Goal: Task Accomplishment & Management: Manage account settings

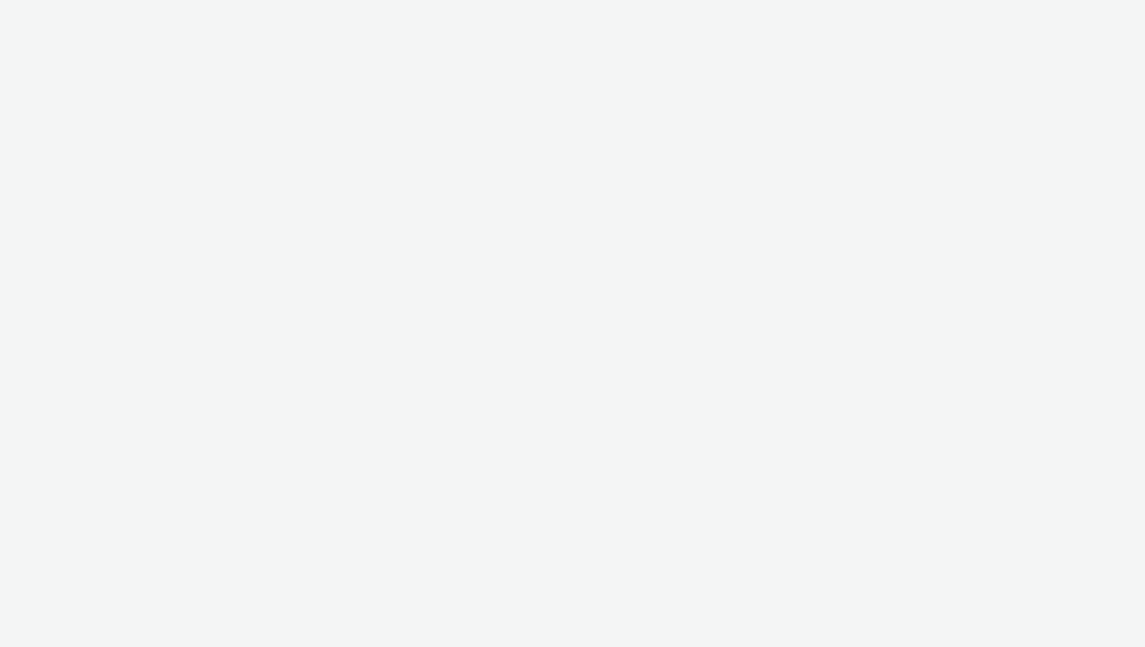
select select "72d91114-7b95-43df-950f-d064ccca4203"
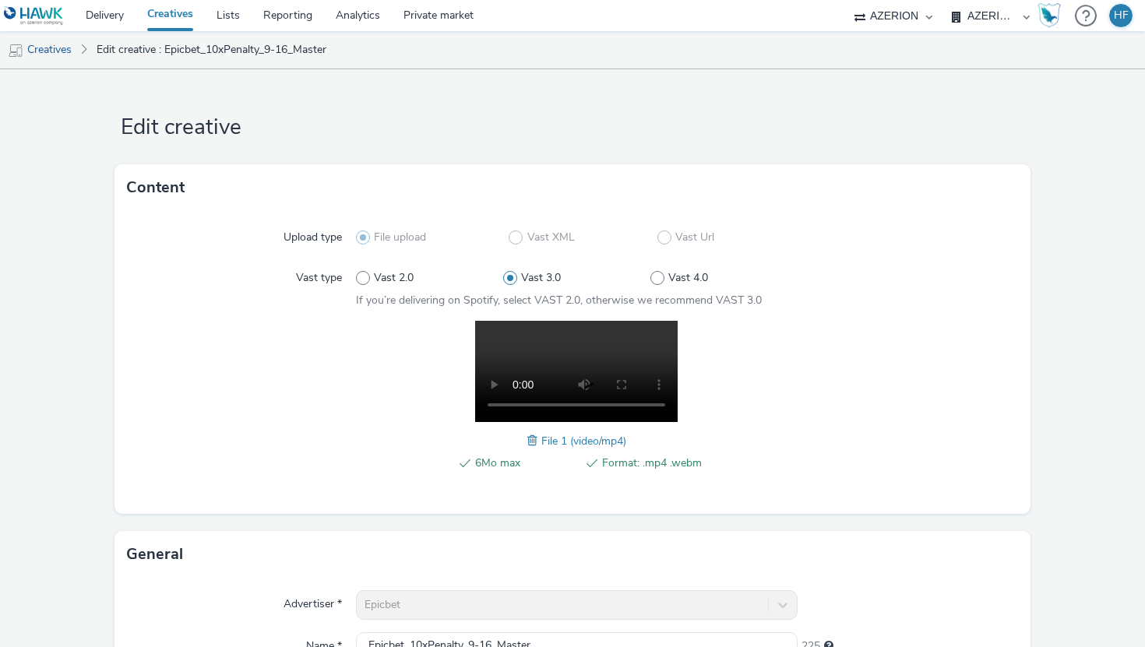
click at [632, 76] on form "Edit creative Content Upload type File upload Vast XML Vast Url Vast type Vast …" at bounding box center [572, 551] width 1145 height 965
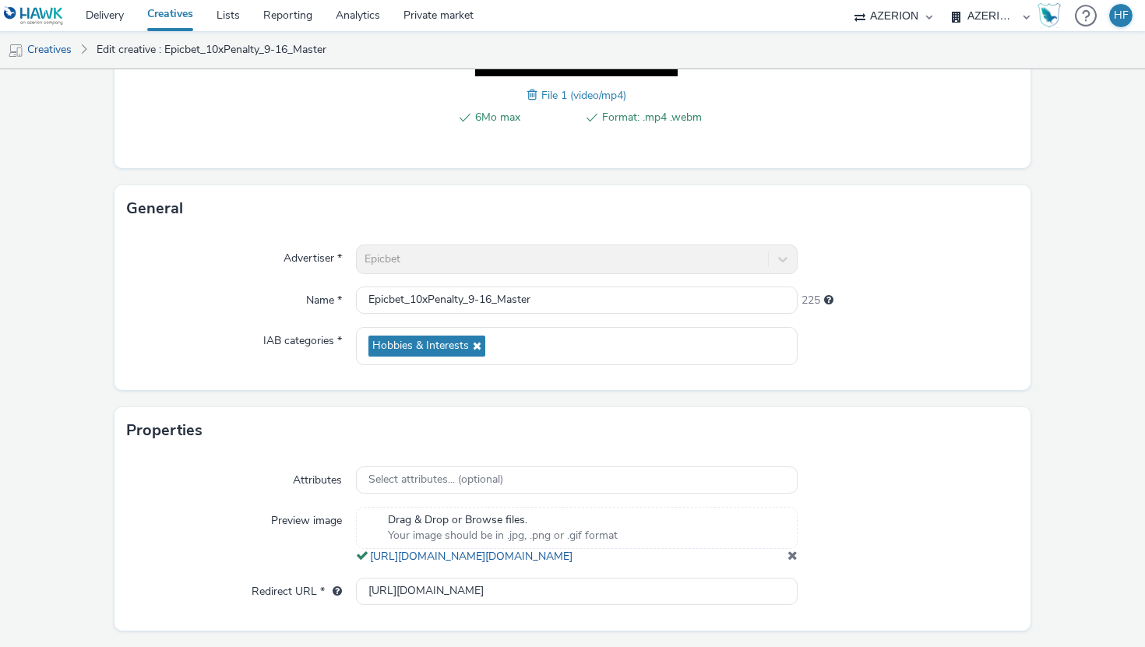
scroll to position [418, 0]
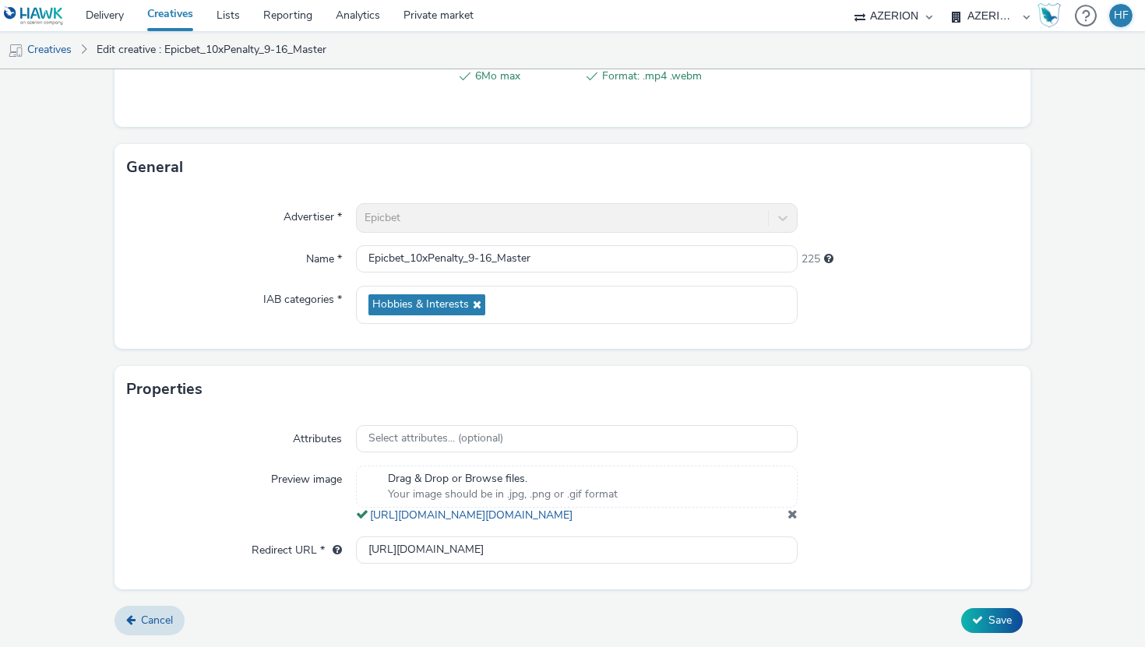
click at [678, 593] on form "Edit creative Content Upload type File upload Vast XML Vast Url Vast type Vast …" at bounding box center [572, 164] width 1145 height 965
click at [491, 549] on input "[URL][DOMAIN_NAME]" at bounding box center [577, 550] width 442 height 27
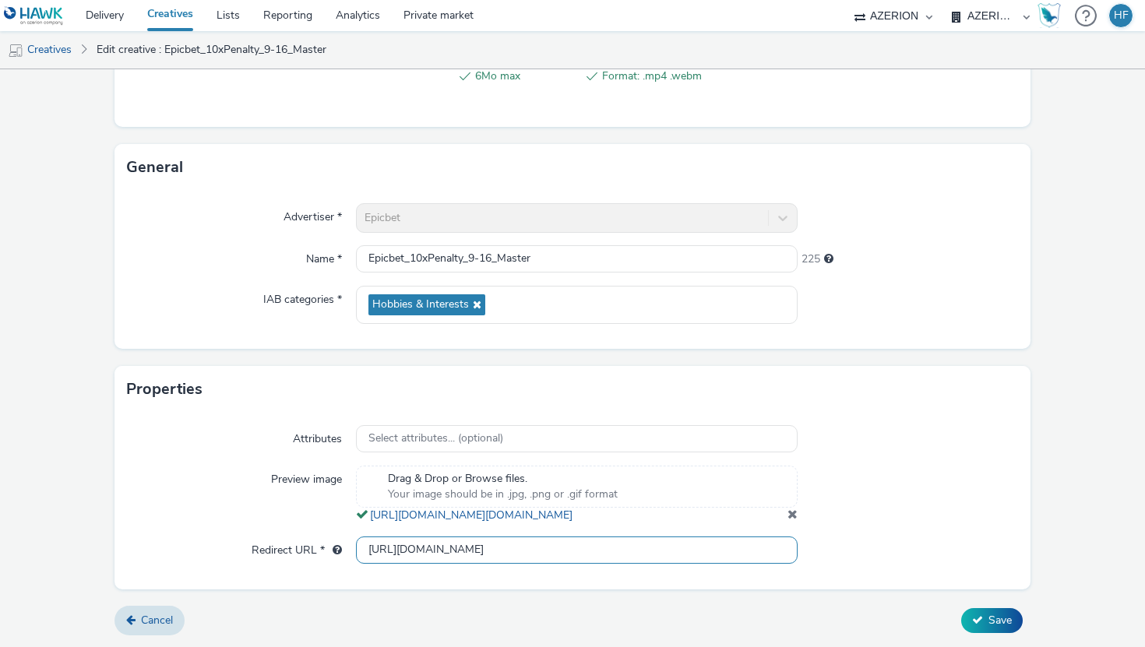
scroll to position [0, 0]
click at [859, 498] on div at bounding box center [908, 495] width 221 height 58
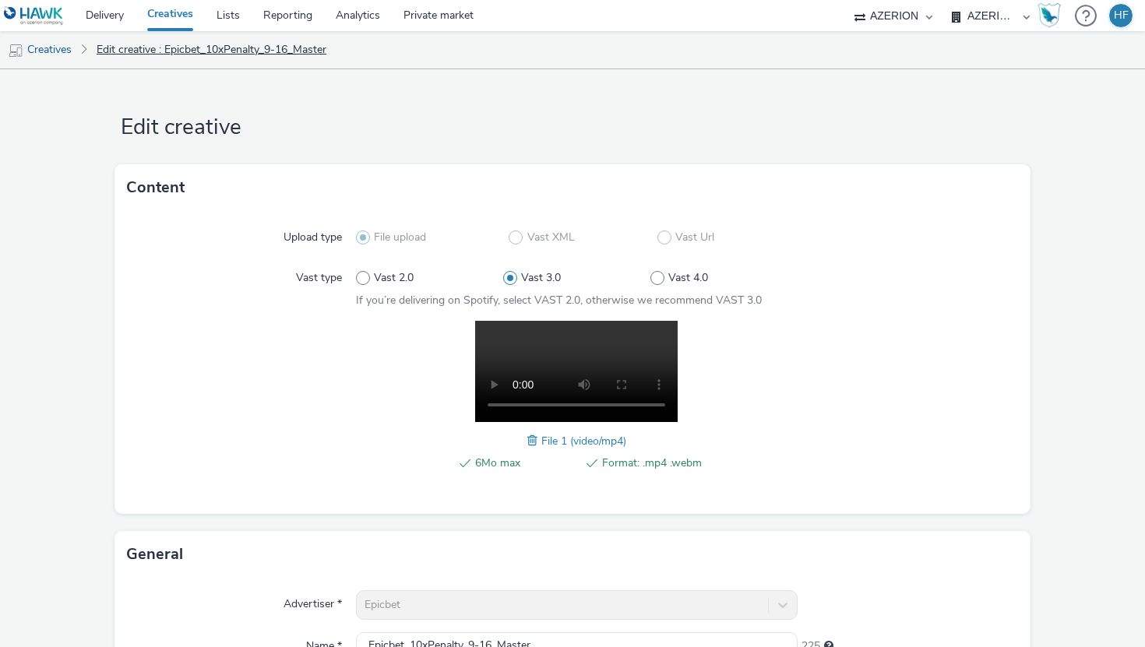
click at [223, 51] on link "Edit creative : Epicbet_10xPenalty_9-16_Master" at bounding box center [211, 49] width 245 height 37
drag, startPoint x: 354, startPoint y: 49, endPoint x: 167, endPoint y: 44, distance: 186.2
click at [167, 44] on ul "Creatives Edit creative : Epicbet_10xPenalty_9-16_Master" at bounding box center [572, 49] width 1145 height 37
copy link "Epicbet_10xPenalty_9-16_Master"
click at [62, 51] on link "Creatives" at bounding box center [39, 49] width 79 height 37
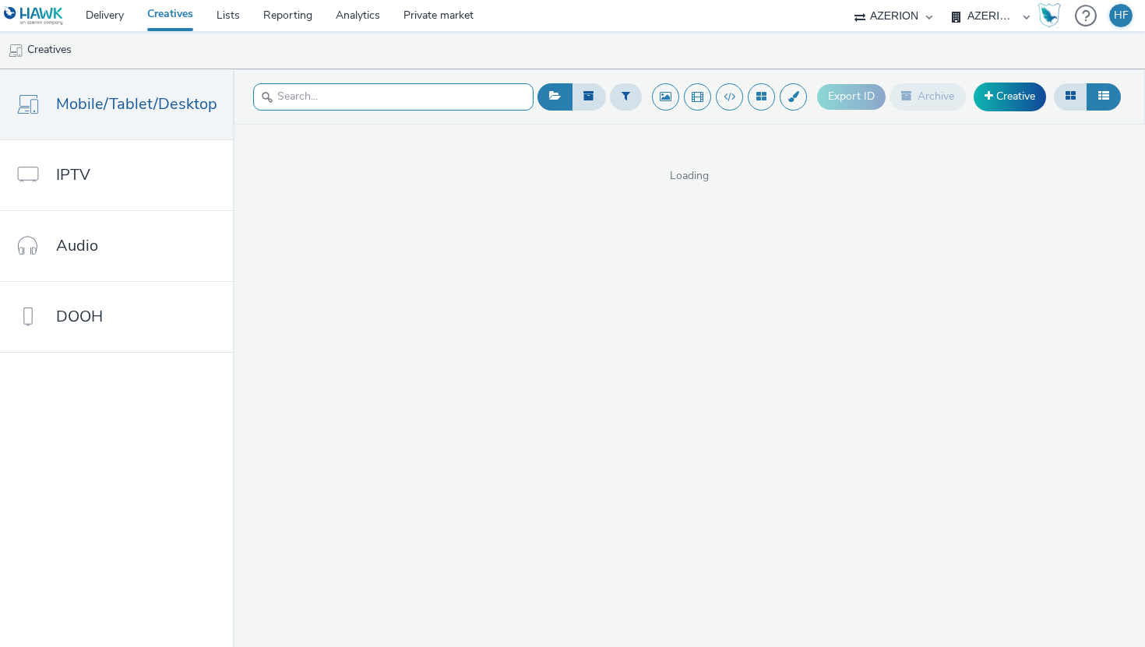
click at [384, 92] on input "text" at bounding box center [393, 96] width 280 height 27
paste input "Epicbet_10xPenalty_9-16_Master"
type input "Epicbet_10xPenalty_9-16_Master"
click at [614, 43] on ul "Creatives" at bounding box center [572, 49] width 1145 height 37
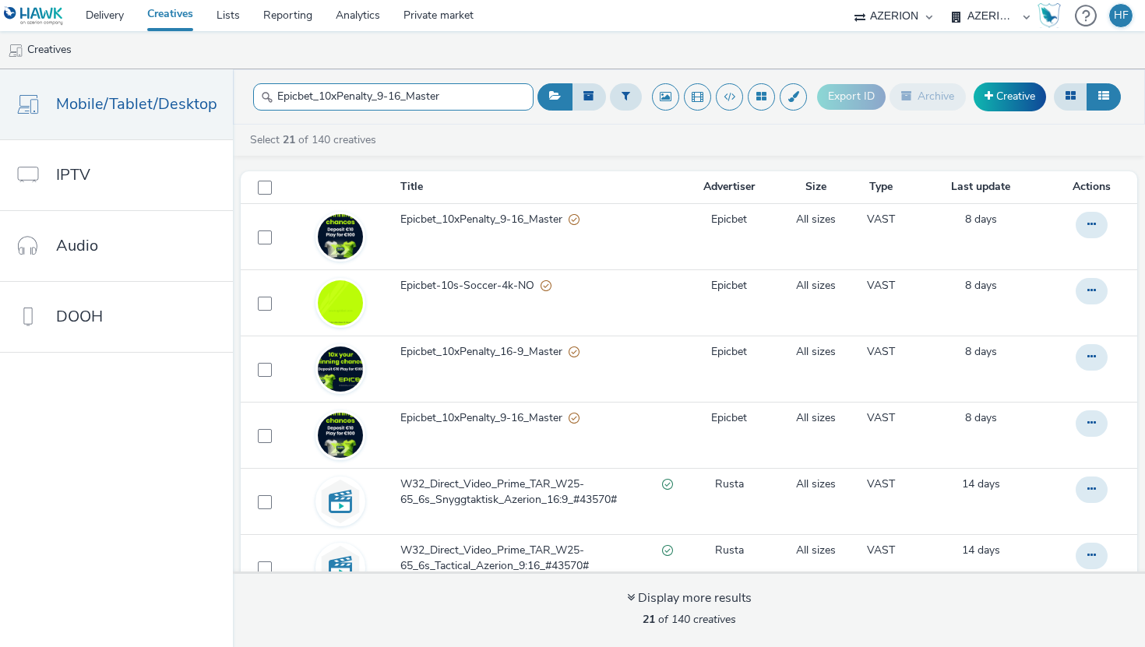
click at [461, 98] on input "Epicbet_10xPenalty_9-16_Master" at bounding box center [393, 96] width 280 height 27
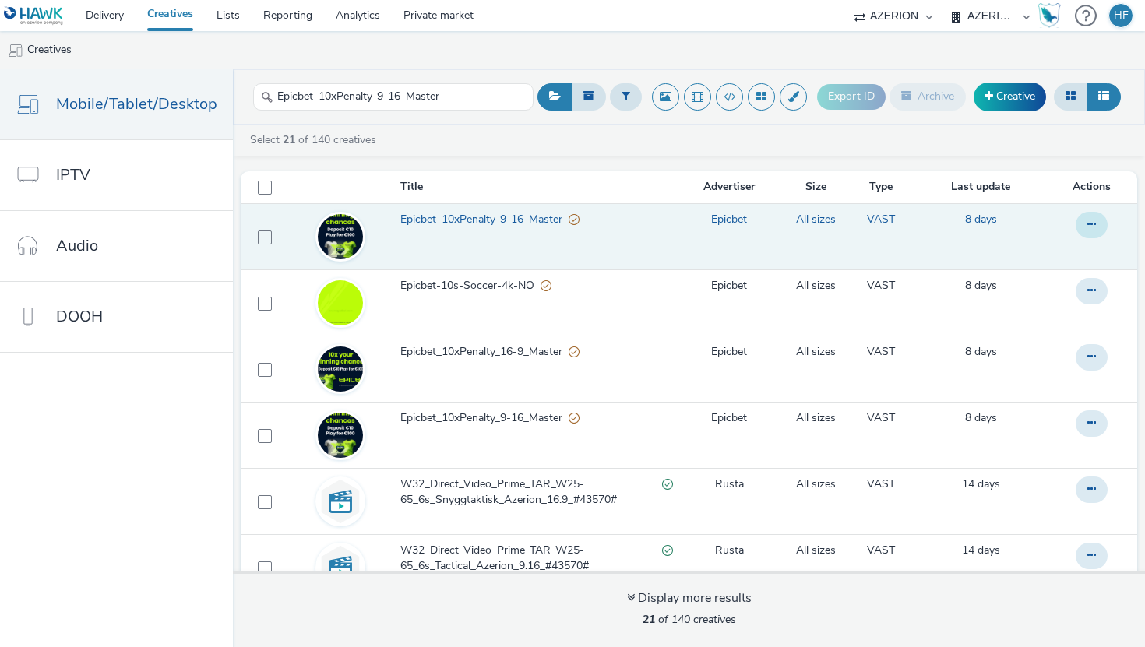
click at [1083, 220] on button at bounding box center [1092, 225] width 32 height 26
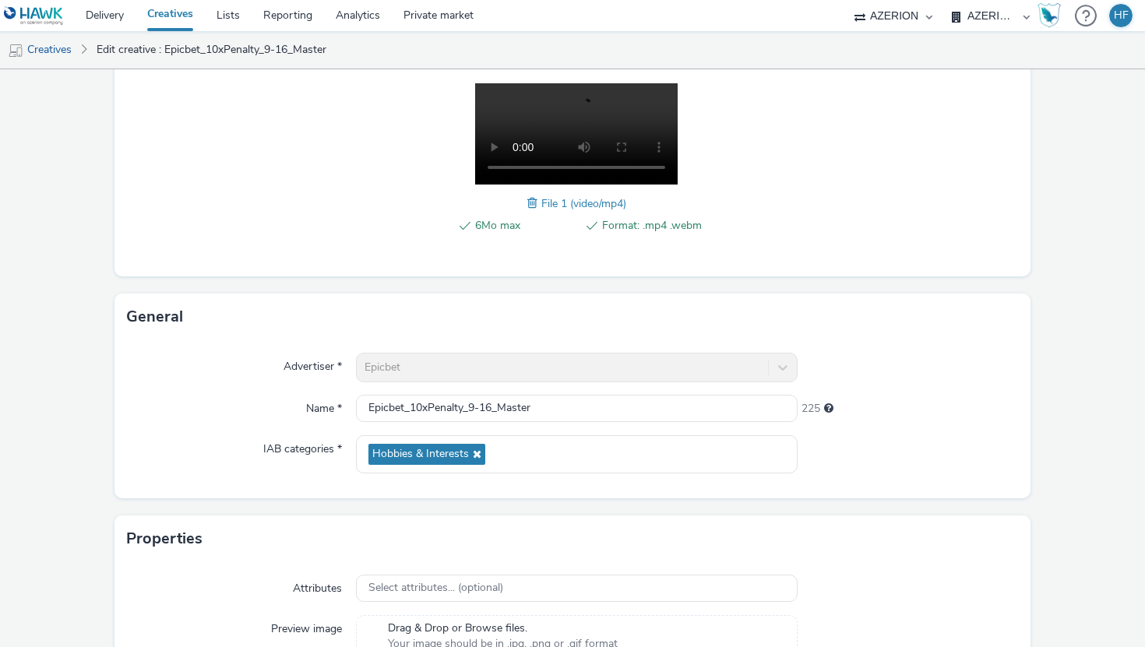
scroll to position [262, 0]
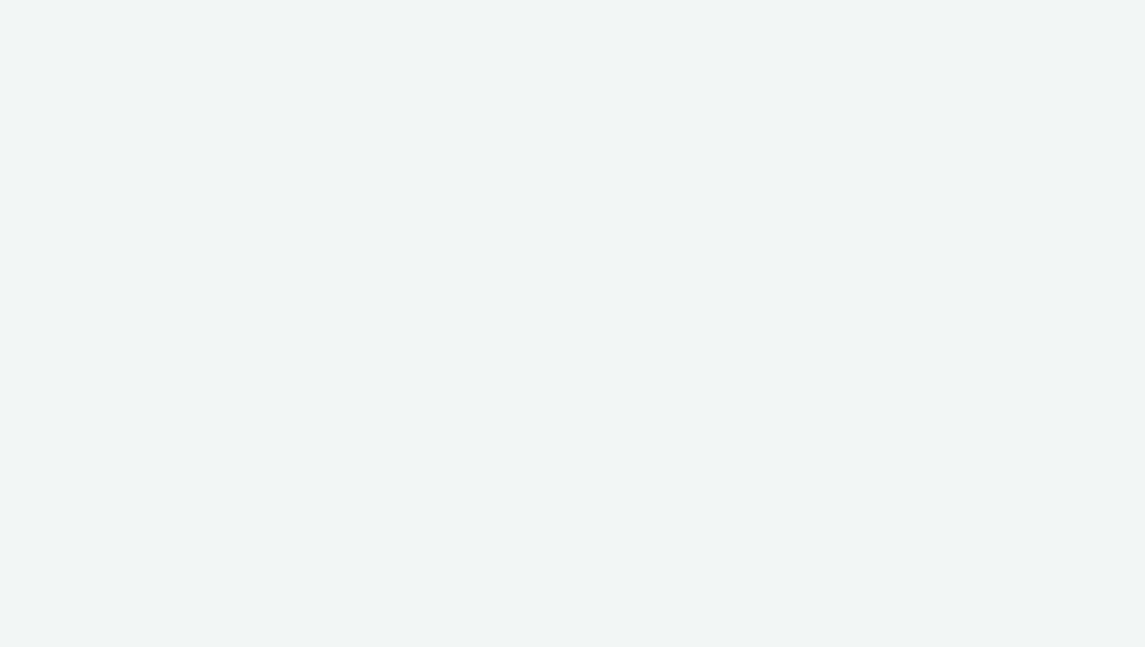
select select "72d91114-7b95-43df-950f-d064ccca4203"
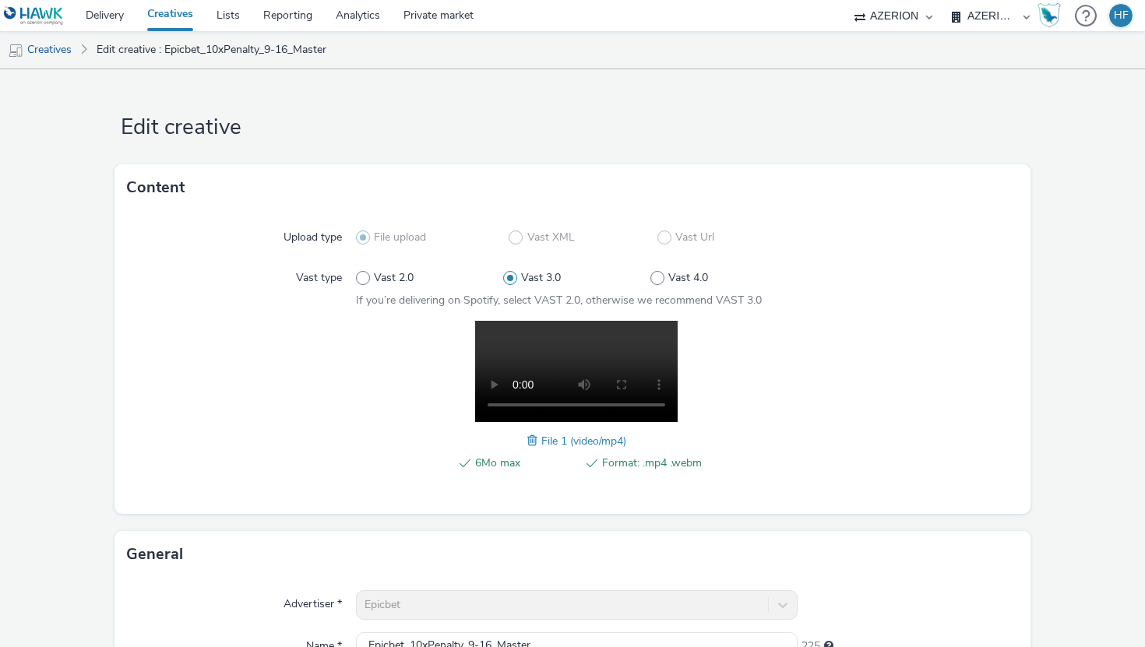
click at [238, 348] on div at bounding box center [241, 404] width 229 height 167
click at [86, 291] on form "Edit creative Content Upload type File upload Vast XML Vast Url Vast type Vast …" at bounding box center [572, 551] width 1145 height 965
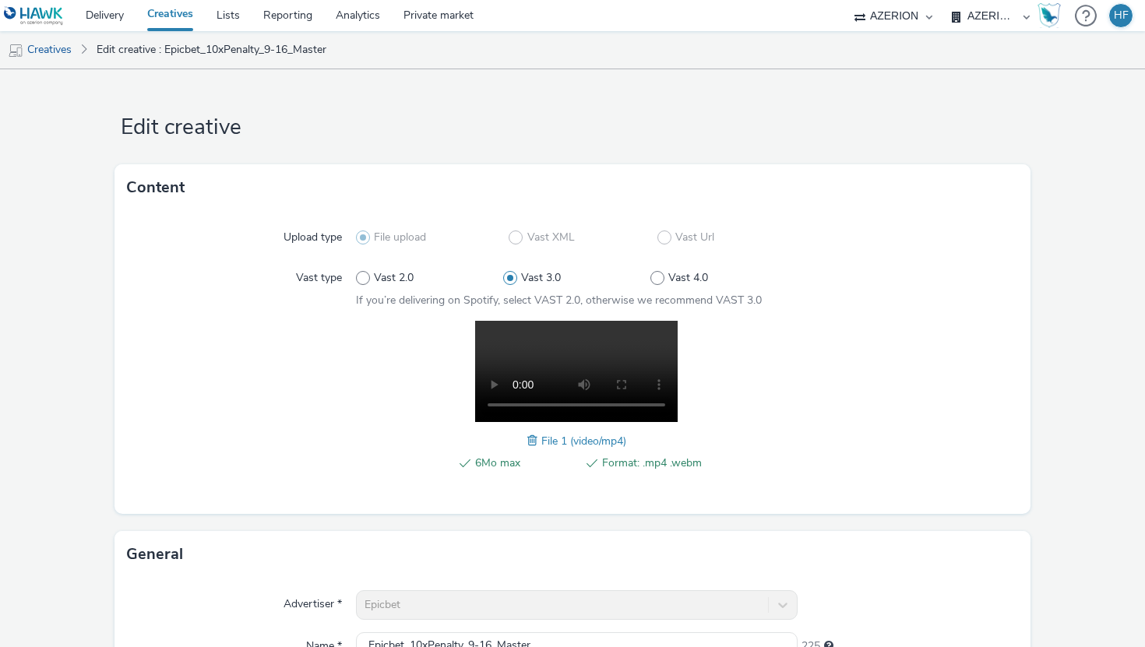
click at [280, 363] on div at bounding box center [241, 404] width 229 height 167
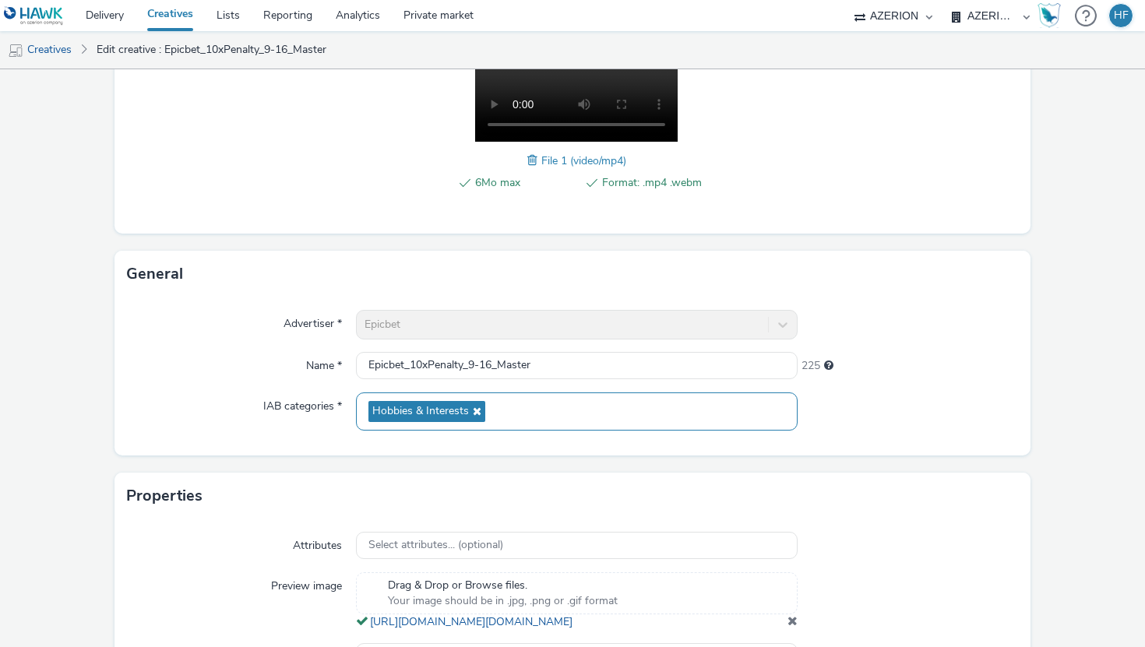
scroll to position [418, 0]
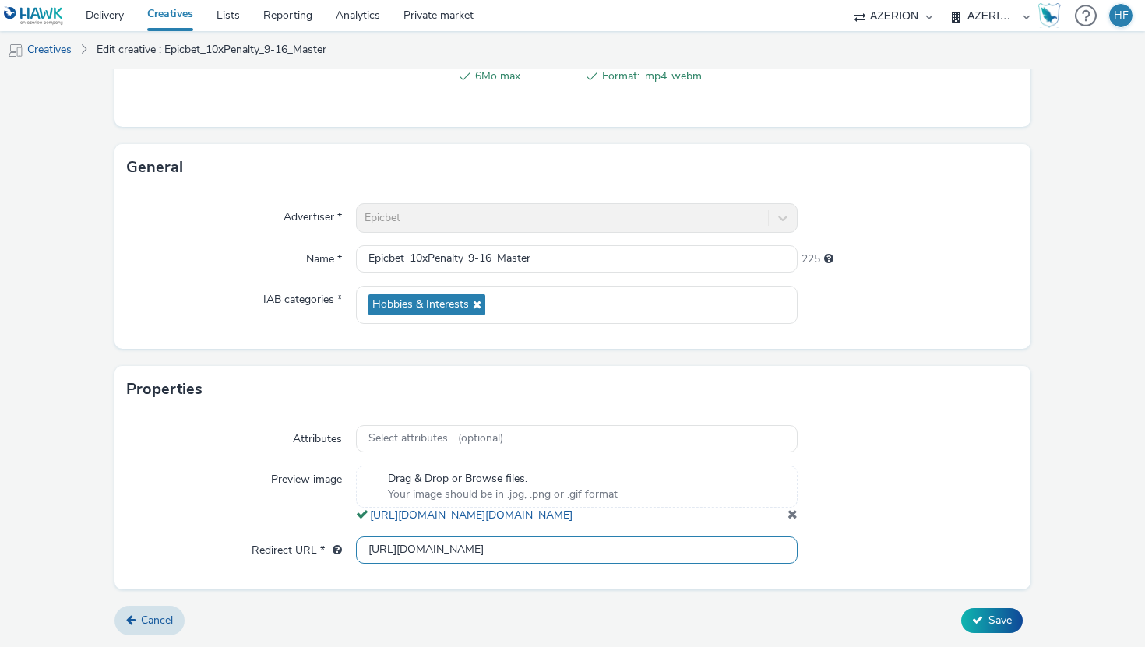
click at [495, 550] on input "[URL][DOMAIN_NAME]" at bounding box center [577, 550] width 442 height 27
click at [252, 466] on div "Preview image" at bounding box center [241, 495] width 229 height 58
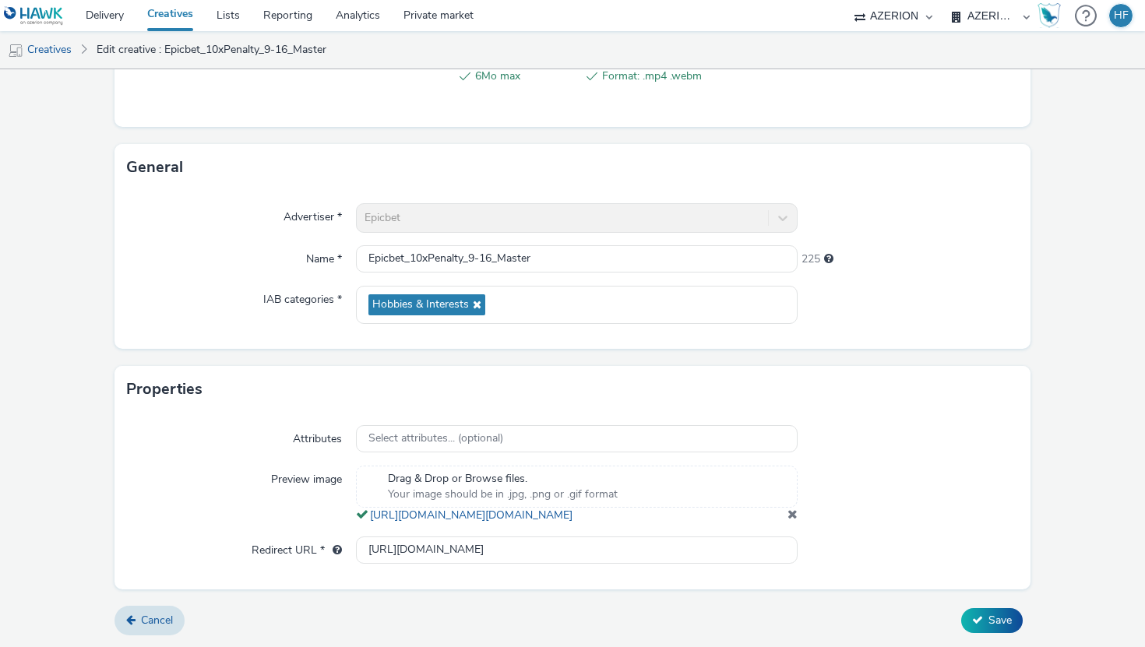
click at [252, 466] on div "Preview image" at bounding box center [241, 495] width 229 height 58
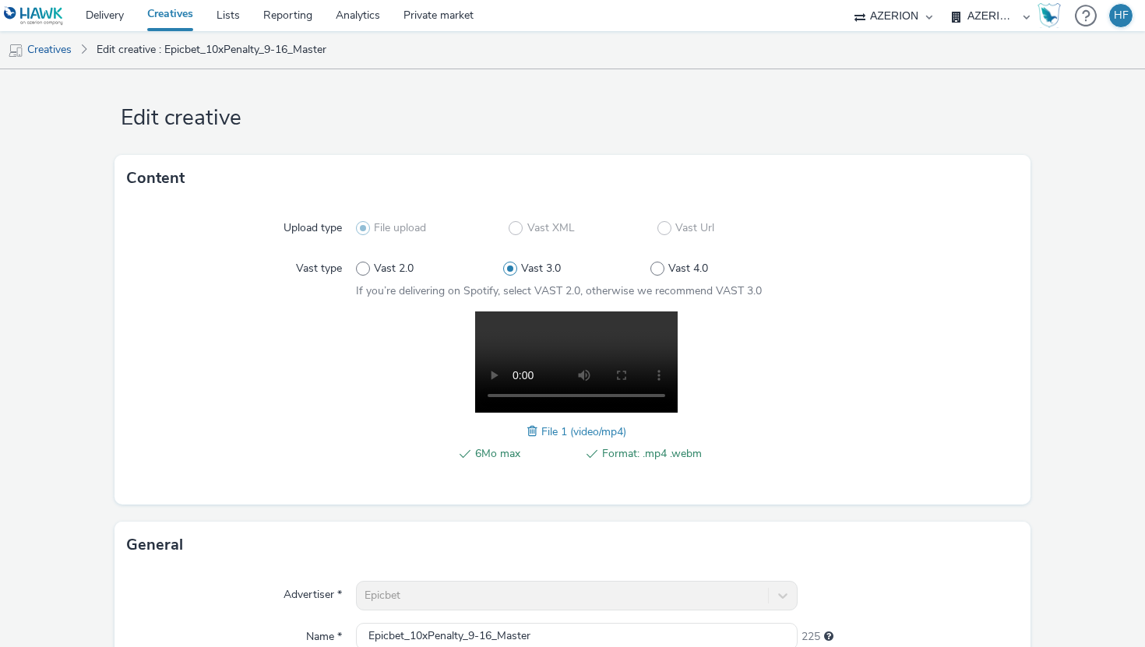
scroll to position [0, 0]
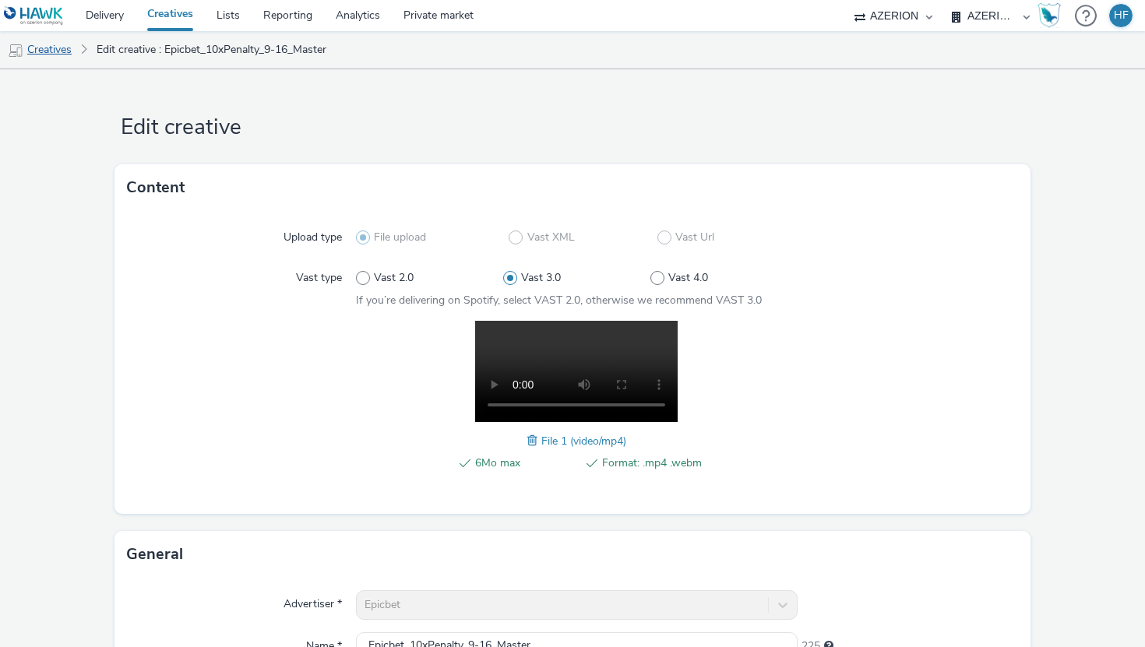
click at [55, 48] on link "Creatives" at bounding box center [39, 49] width 79 height 37
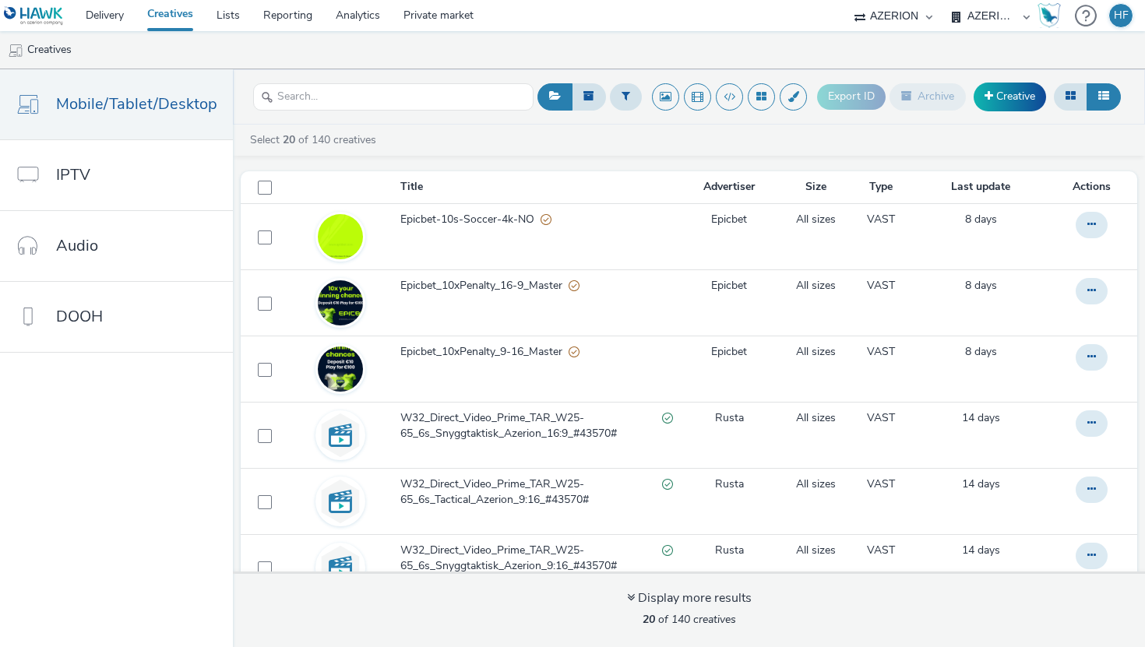
click at [408, 125] on div "Select 20 of 140 creatives Title Advertiser Size Type Last update Actions Epicb…" at bounding box center [689, 386] width 912 height 523
